Goal: Task Accomplishment & Management: Manage account settings

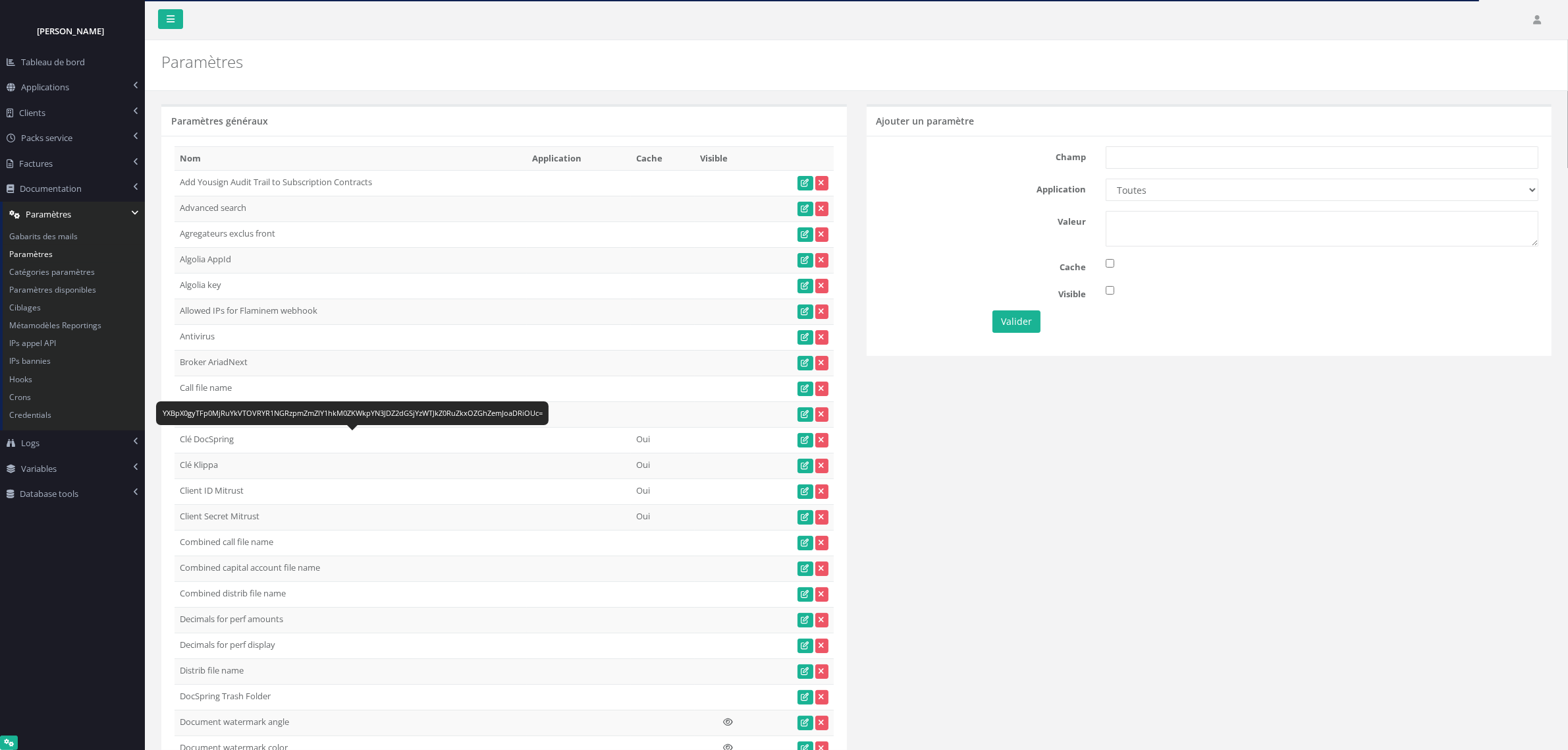
scroll to position [15583, 0]
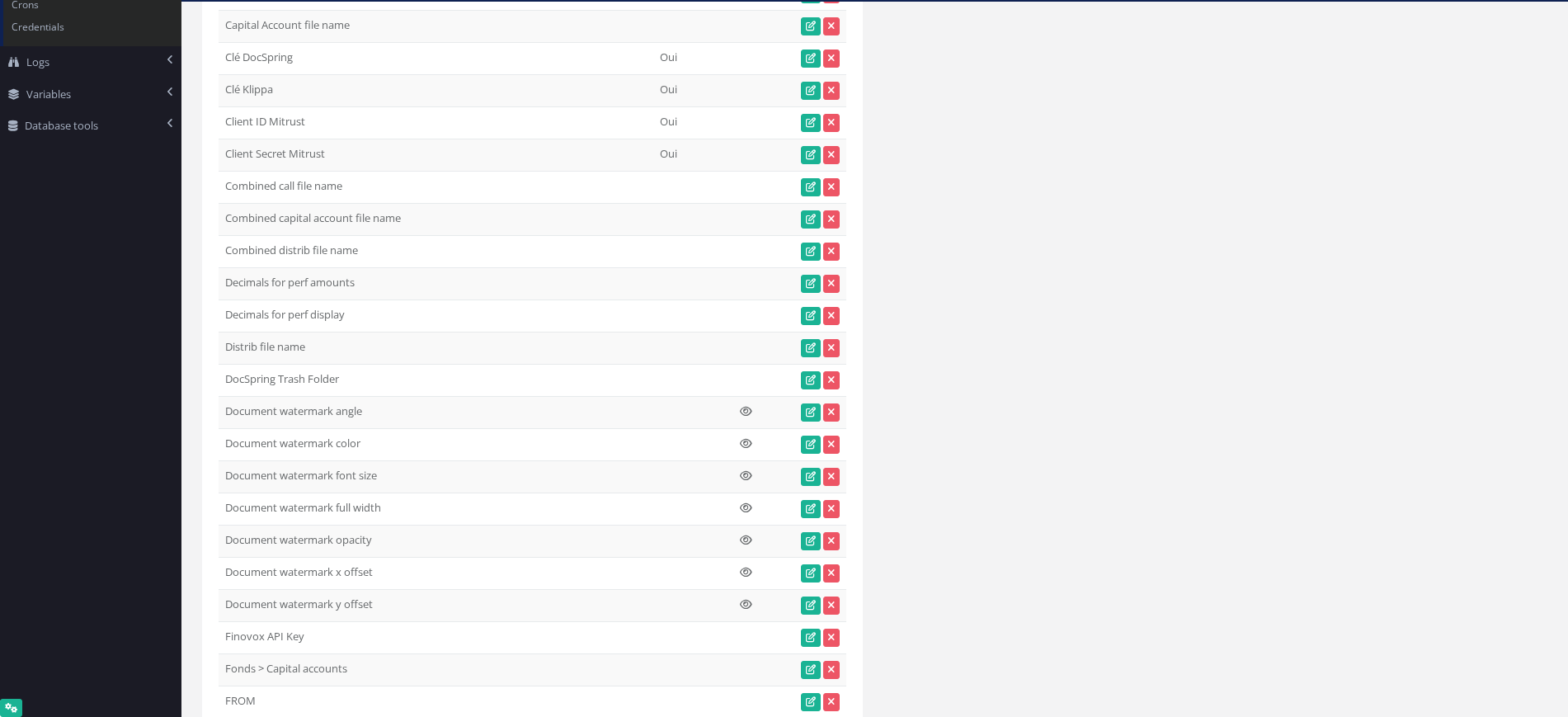
scroll to position [3258, 0]
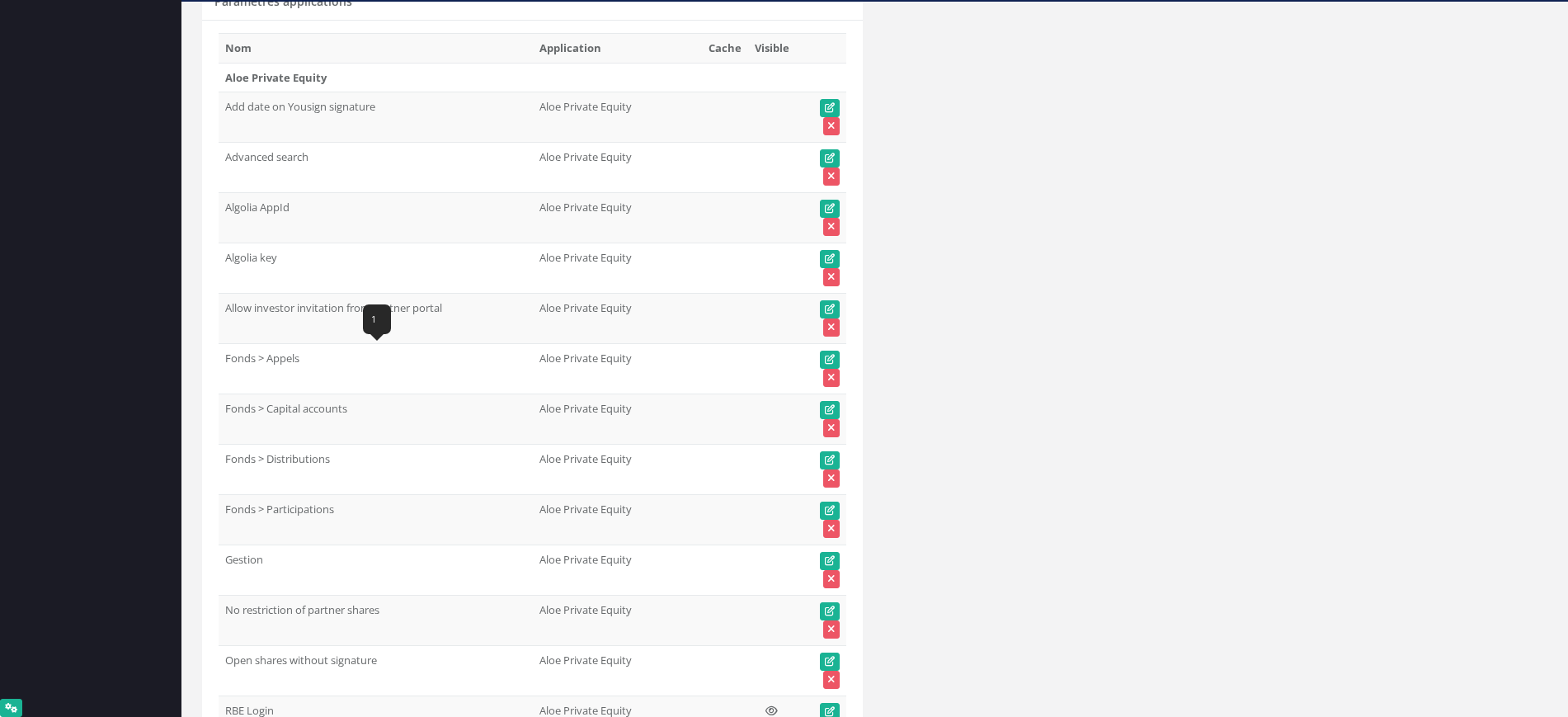
drag, startPoint x: 305, startPoint y: 360, endPoint x: 224, endPoint y: 355, distance: 81.2
click at [225, 357] on td "Fonds > Appels" at bounding box center [375, 369] width 314 height 50
copy td "Fonds > Appels"
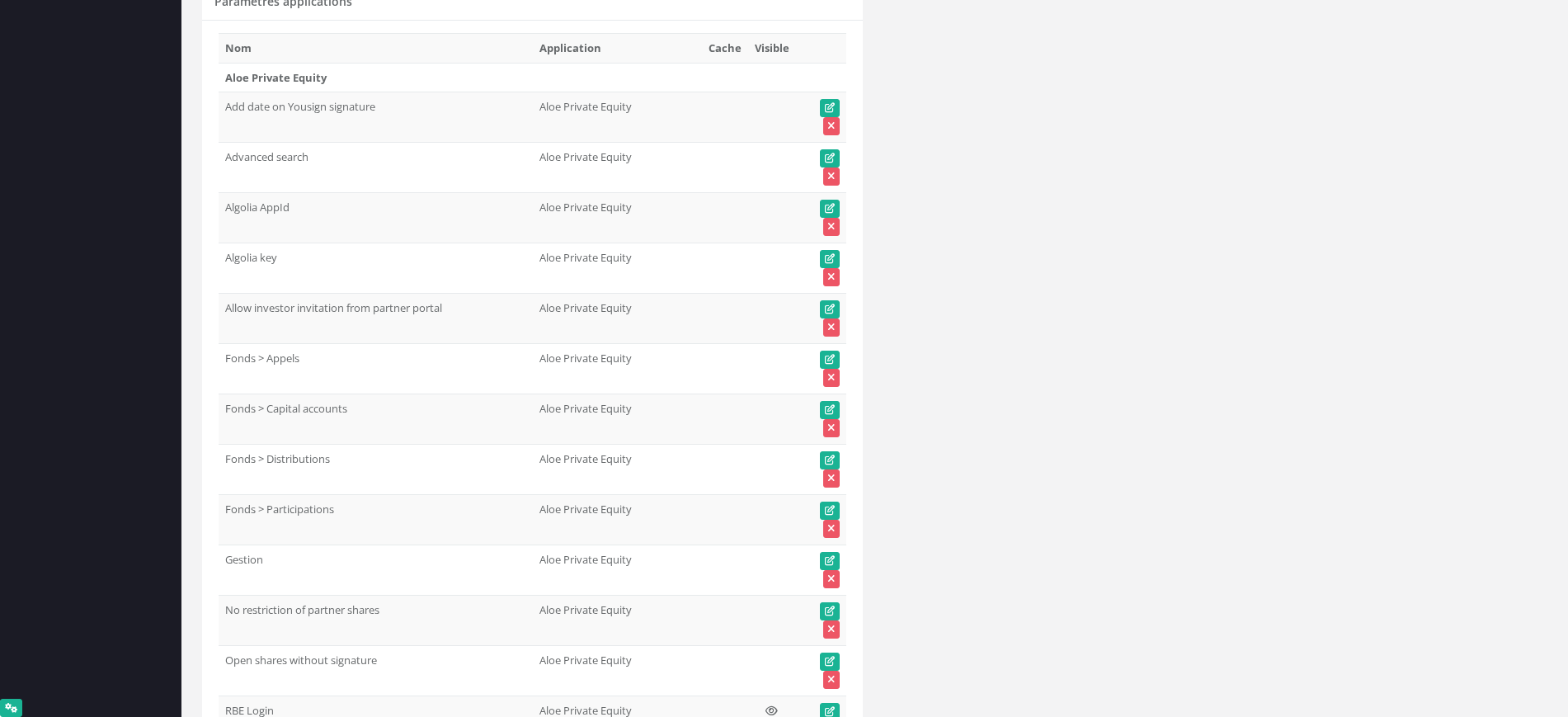
scroll to position [0, 0]
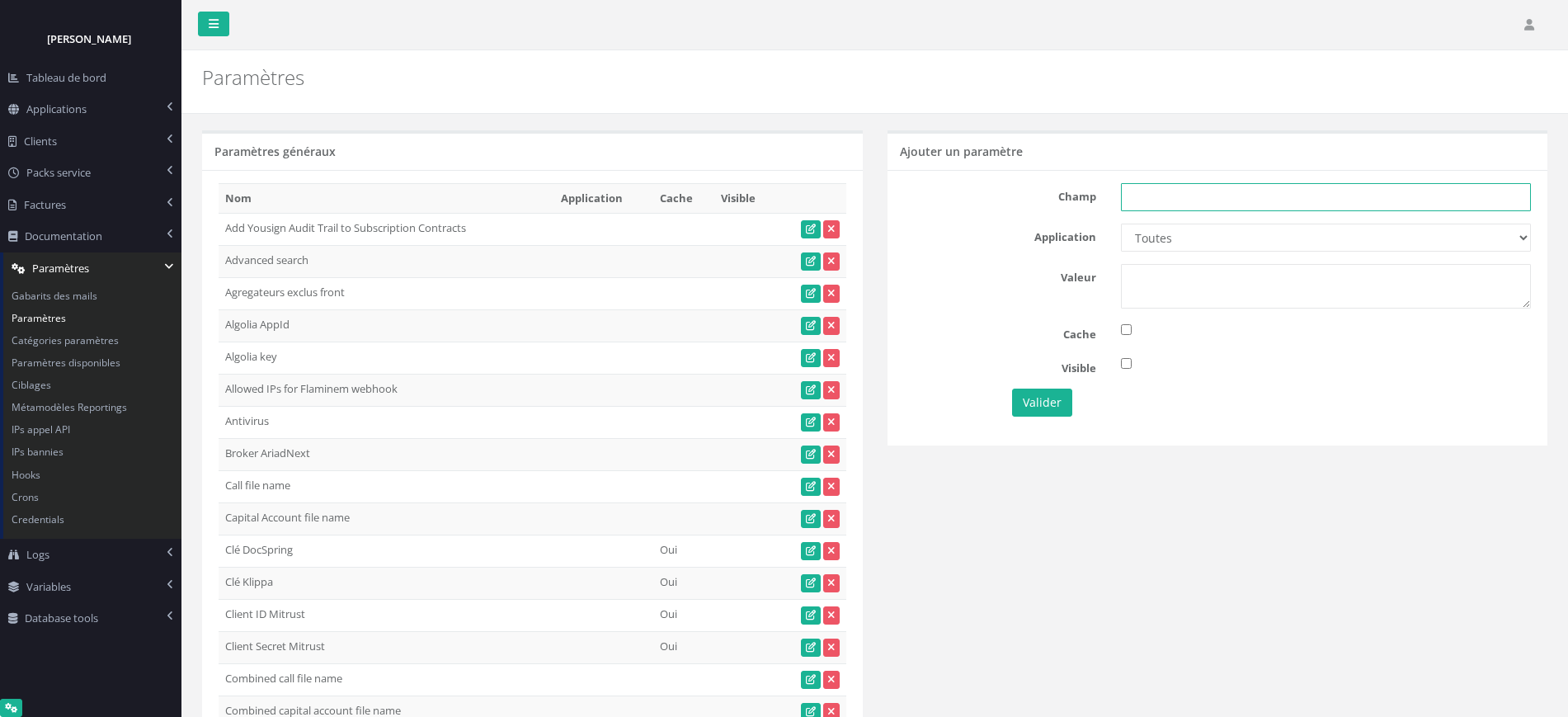
click at [1169, 196] on input "text" at bounding box center [1326, 197] width 410 height 28
paste input "Fonds > Appels"
type input "Fonds > Appels"
click at [1161, 238] on select "Toutes Aloe Private Equity Alpin Capital API Access to My DB API demo Astorg As…" at bounding box center [1326, 238] width 410 height 28
select select "66"
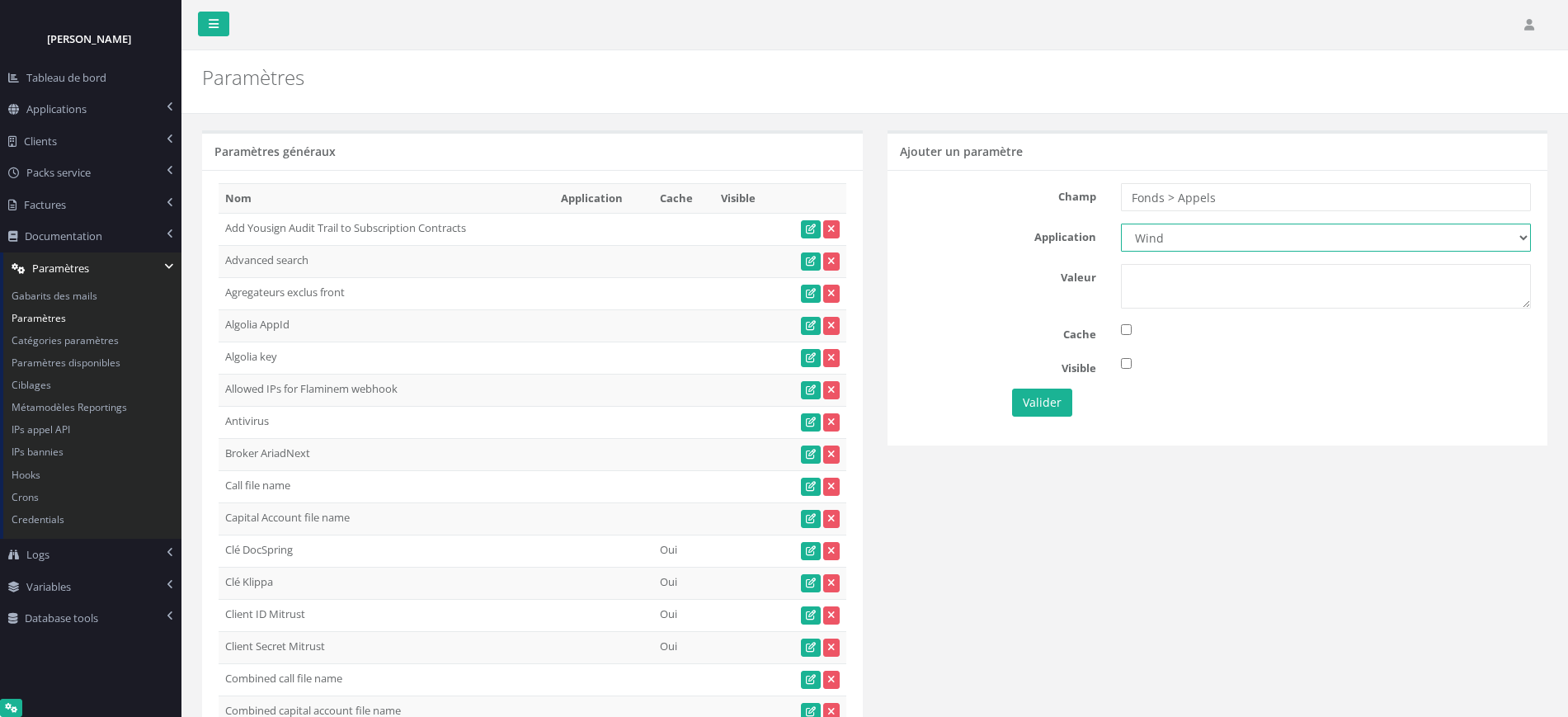
click at [1121, 224] on select "Toutes Aloe Private Equity Alpin Capital API Access to My DB API demo Astorg As…" at bounding box center [1326, 238] width 410 height 28
click at [1159, 294] on textarea at bounding box center [1326, 286] width 410 height 45
type textarea "1"
click at [1048, 404] on button "Valider" at bounding box center [1042, 402] width 60 height 28
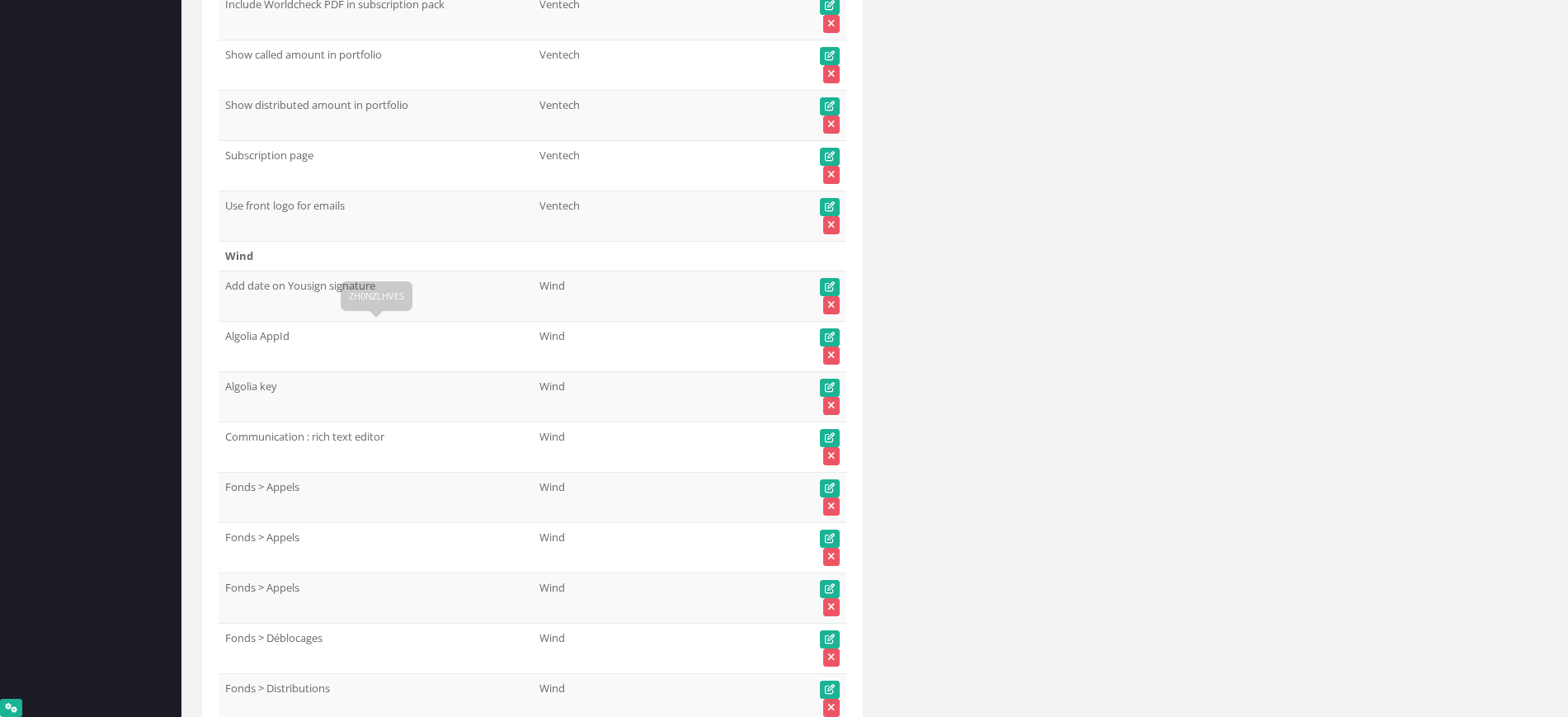
scroll to position [81108, 0]
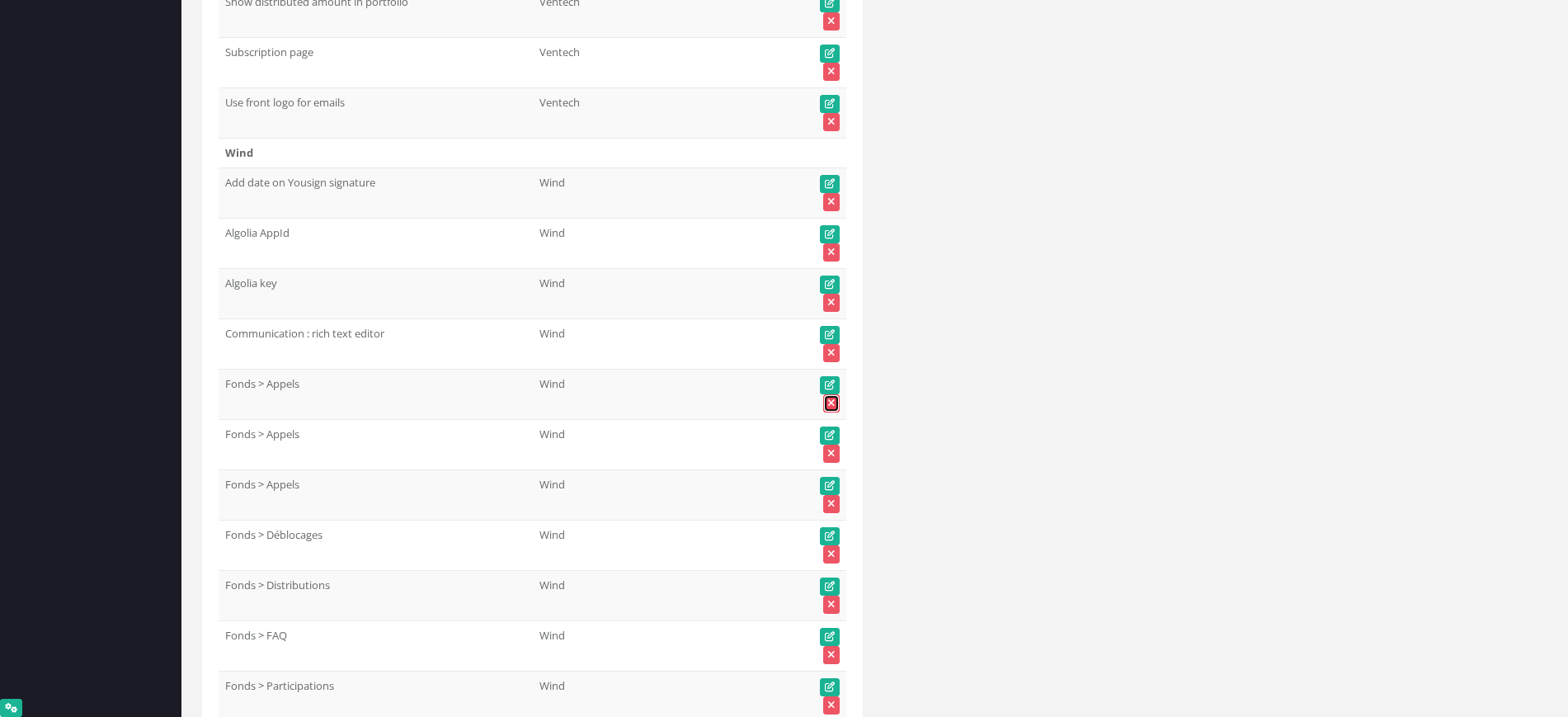
drag, startPoint x: 830, startPoint y: 401, endPoint x: 829, endPoint y: 86, distance: 315.0
click at [830, 401] on icon at bounding box center [831, 403] width 6 height 10
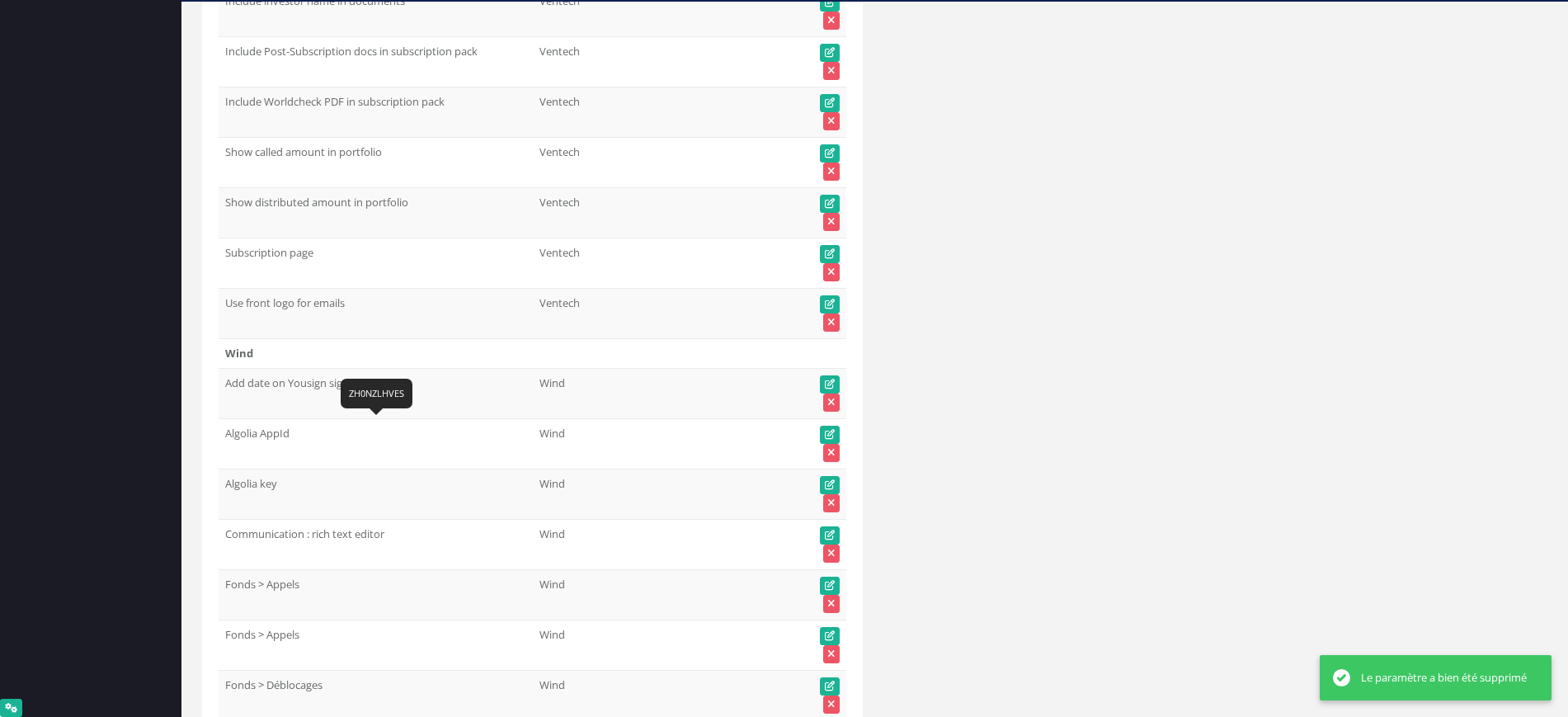
scroll to position [81108, 0]
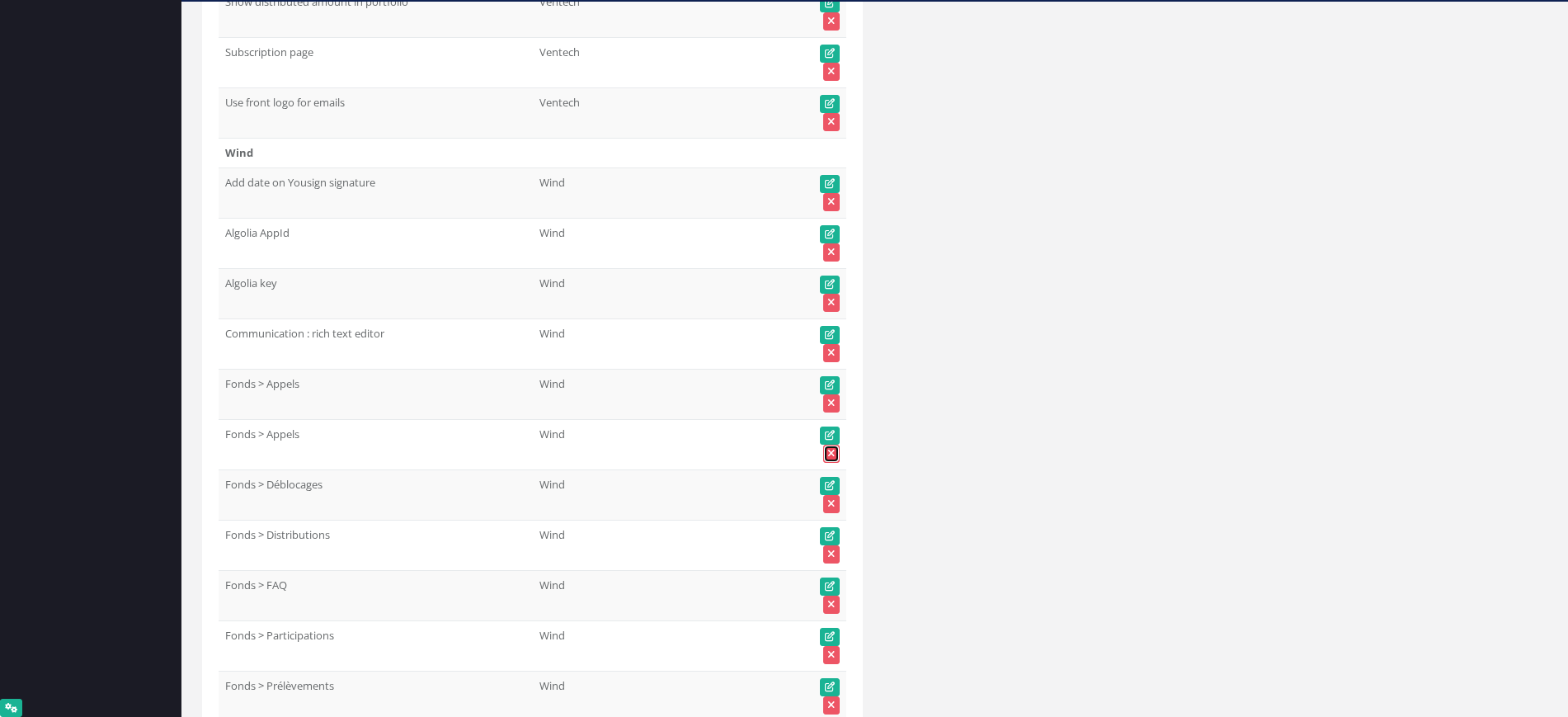
drag, startPoint x: 834, startPoint y: 452, endPoint x: 433, endPoint y: 503, distance: 404.2
click at [834, 452] on icon at bounding box center [831, 453] width 6 height 10
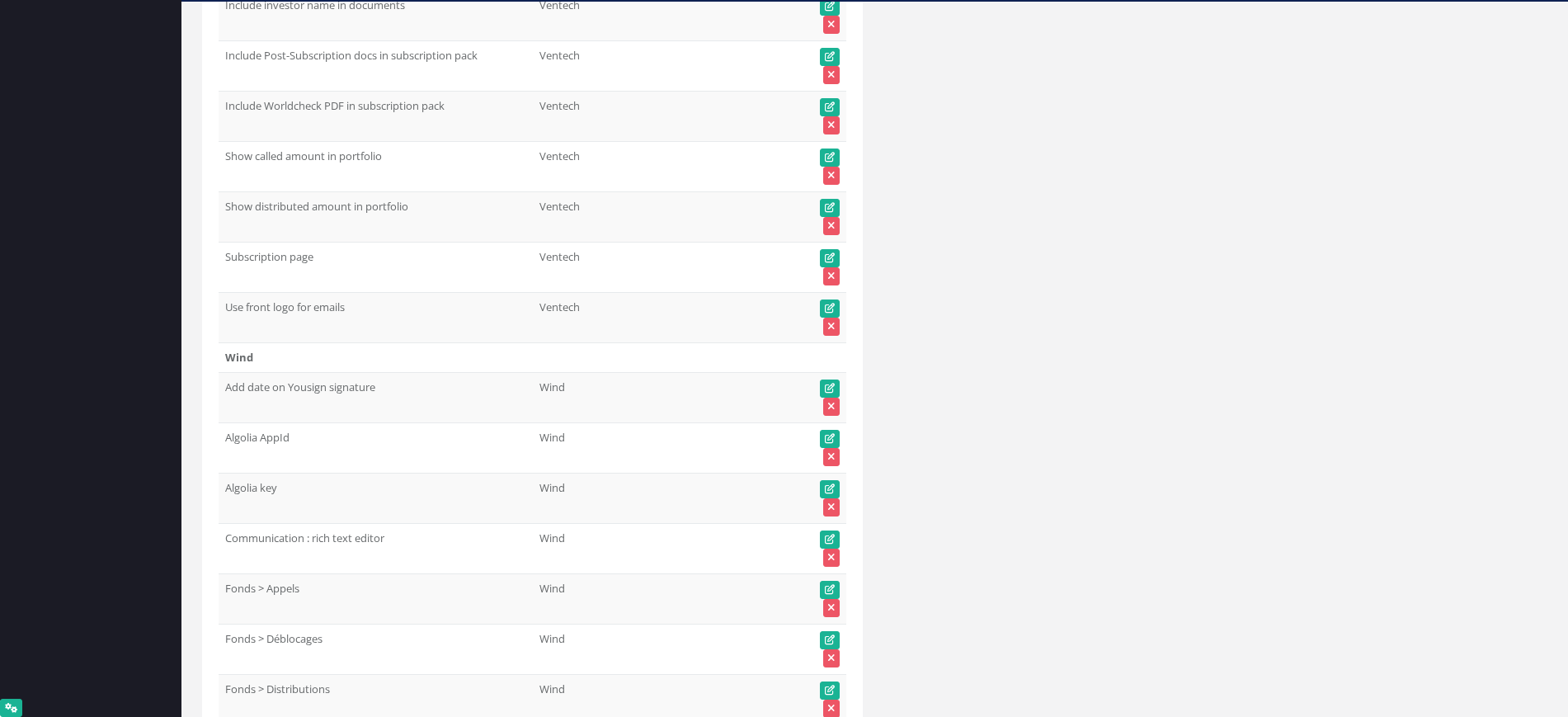
scroll to position [81108, 0]
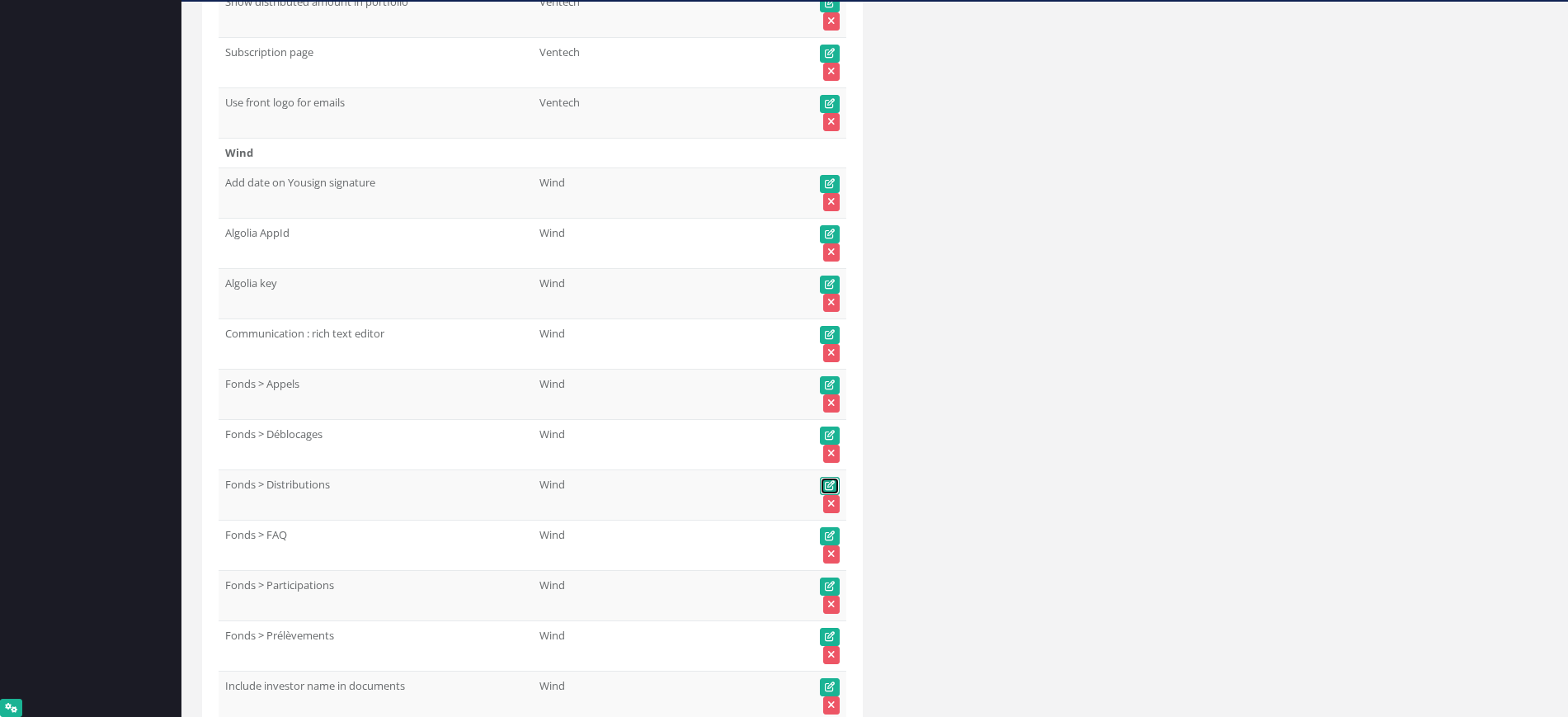
click at [829, 483] on icon at bounding box center [829, 486] width 10 height 10
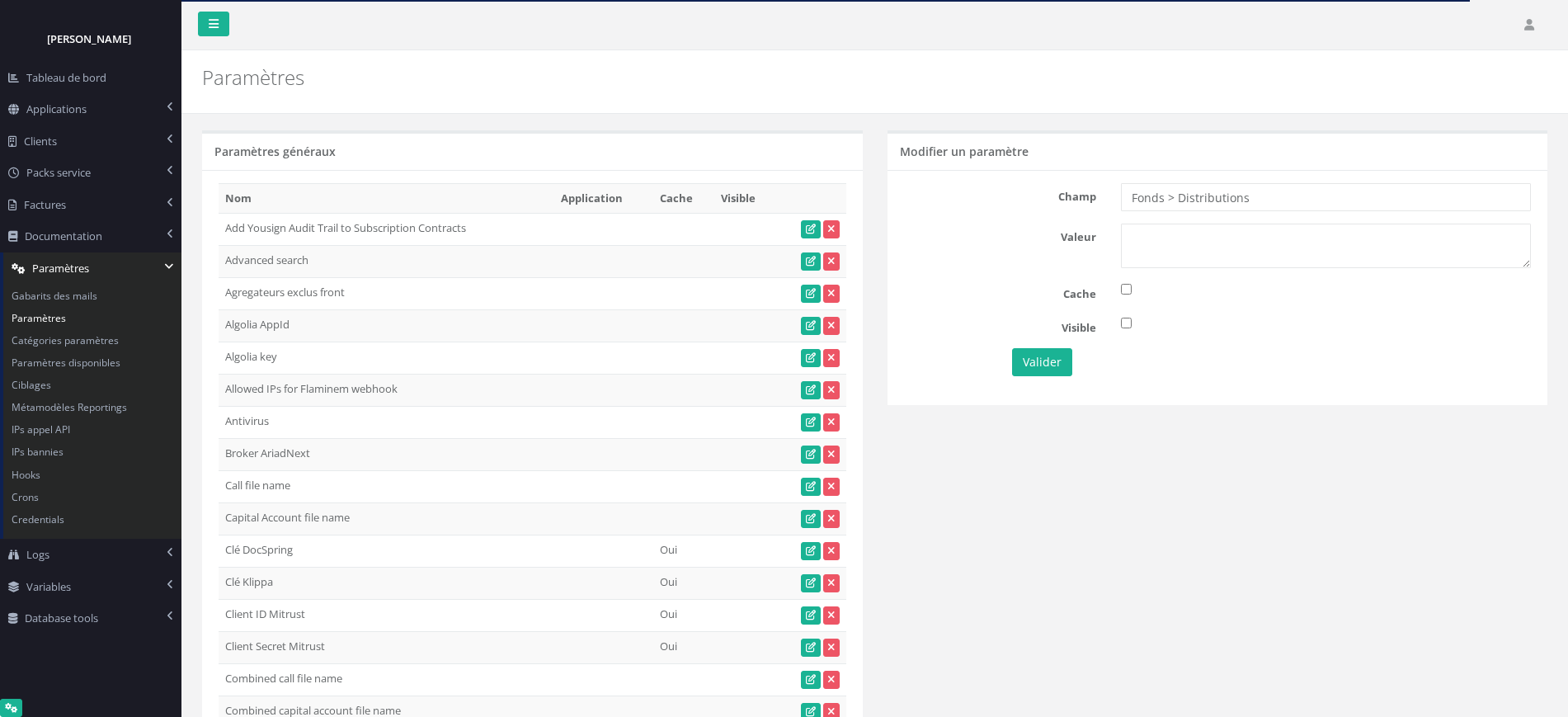
drag, startPoint x: 1268, startPoint y: 198, endPoint x: 1268, endPoint y: 210, distance: 12.0
click at [1268, 198] on input "Fonds > Distributions" at bounding box center [1326, 197] width 410 height 28
type input "Fonds > Distributions"
click at [1184, 243] on textarea at bounding box center [1326, 246] width 410 height 45
type textarea "1"
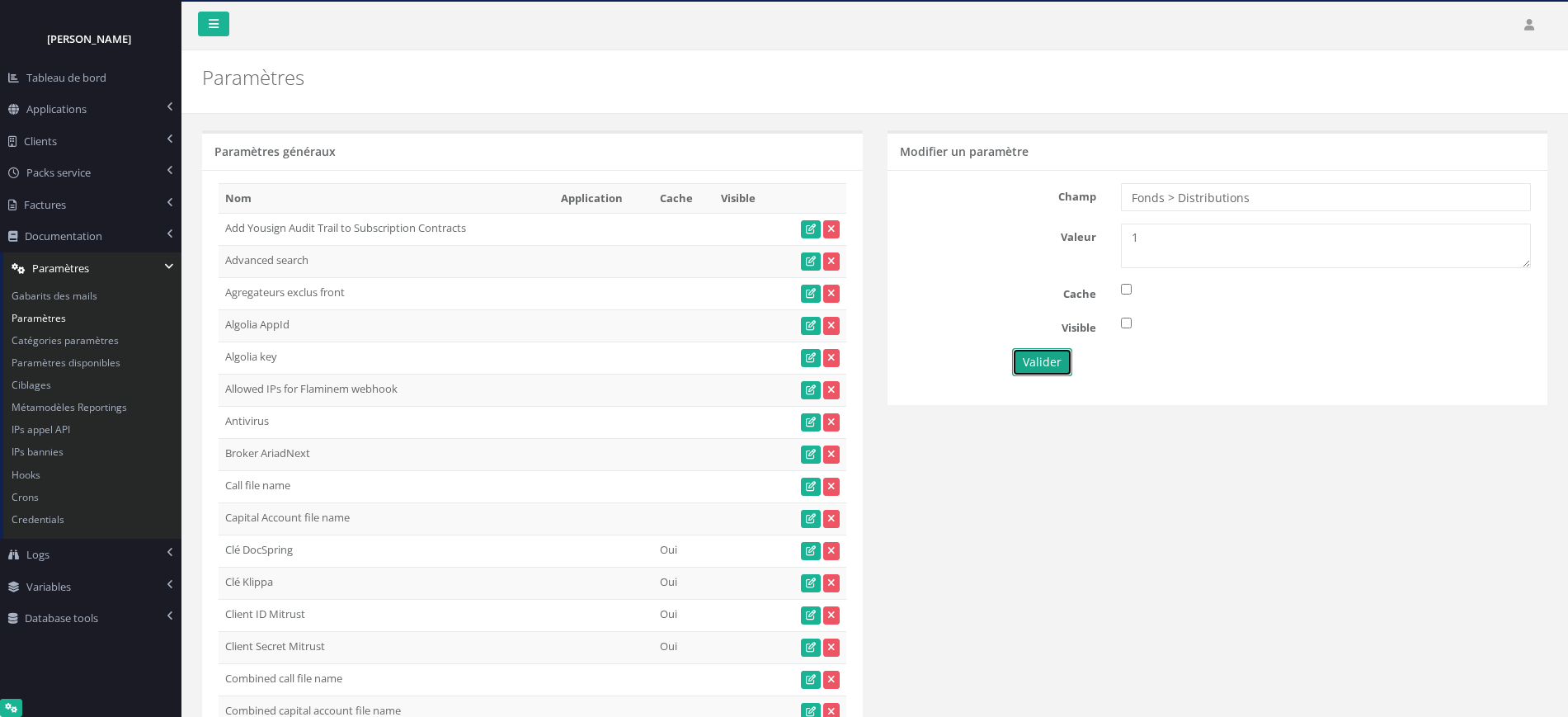
click at [1035, 358] on button "Valider" at bounding box center [1042, 362] width 60 height 28
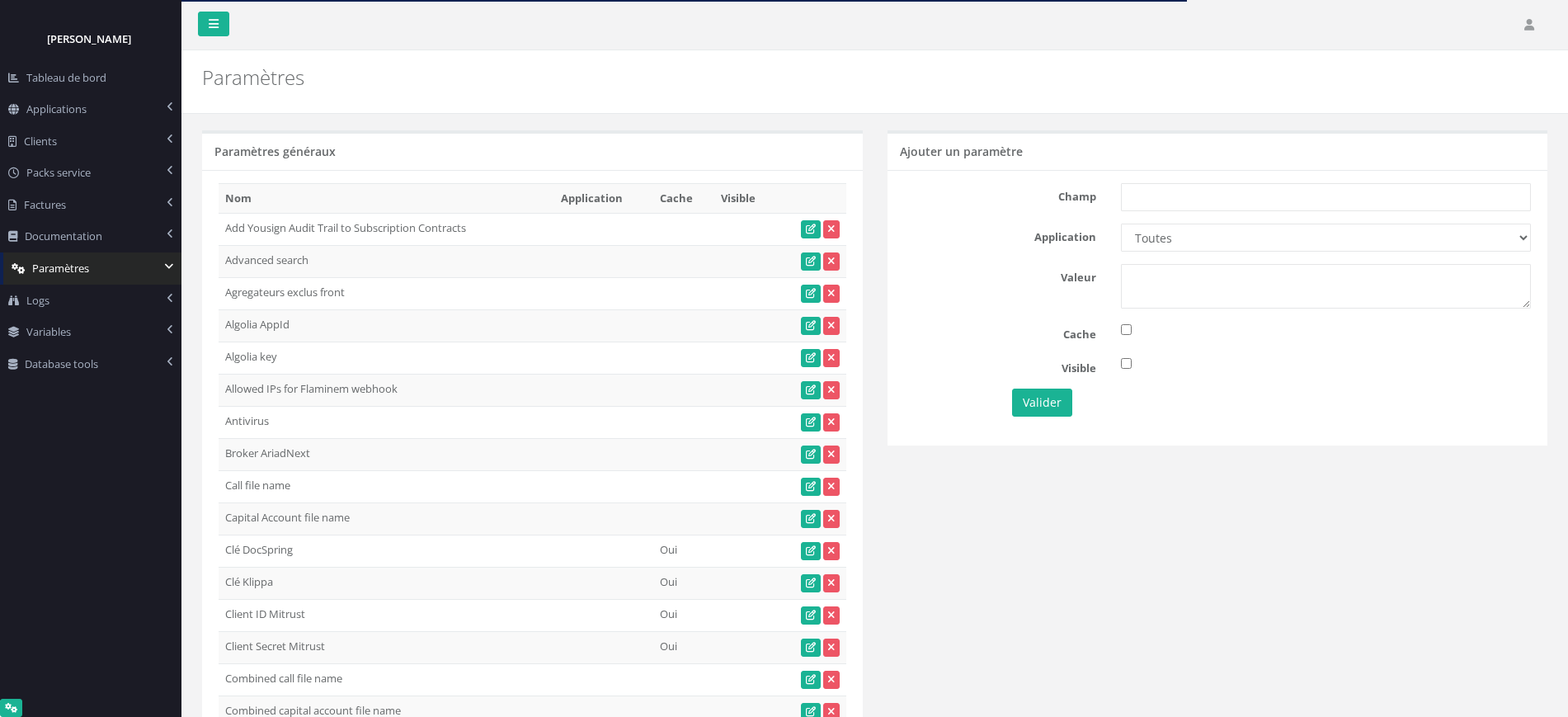
click at [766, 60] on div "Paramètres" at bounding box center [533, 73] width 685 height 46
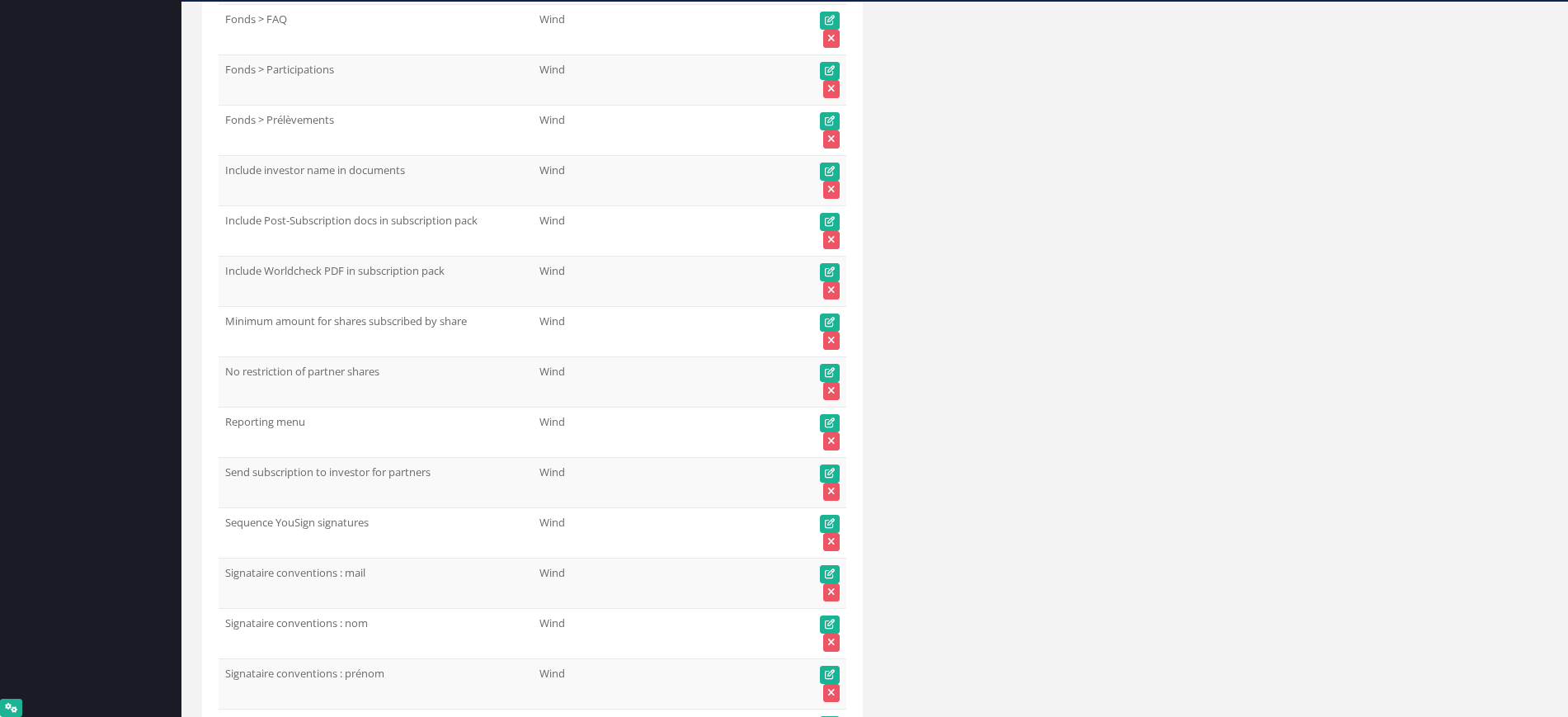
scroll to position [81933, 0]
